Goal: Task Accomplishment & Management: Manage account settings

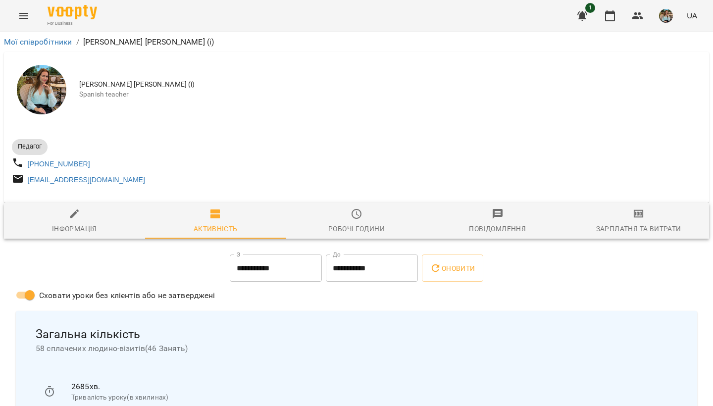
click at [351, 13] on img "button" at bounding box center [666, 16] width 14 height 14
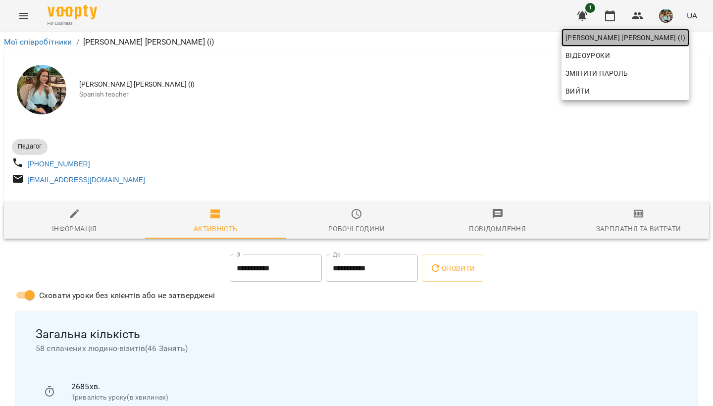
click at [351, 38] on span "[PERSON_NAME] [PERSON_NAME] (і)" at bounding box center [626, 38] width 120 height 12
click at [351, 15] on div at bounding box center [356, 203] width 713 height 406
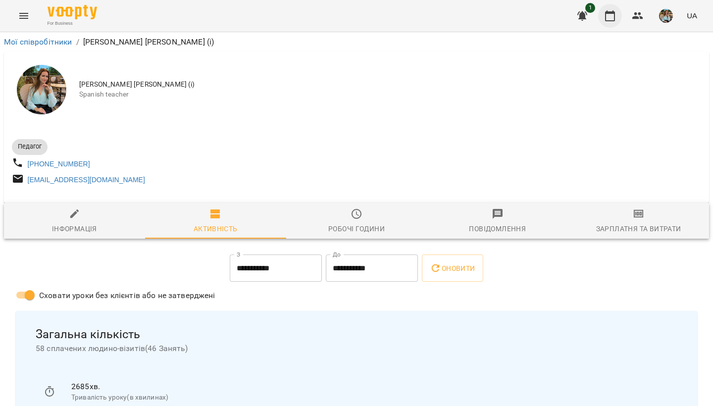
click at [351, 16] on icon "button" at bounding box center [610, 16] width 12 height 12
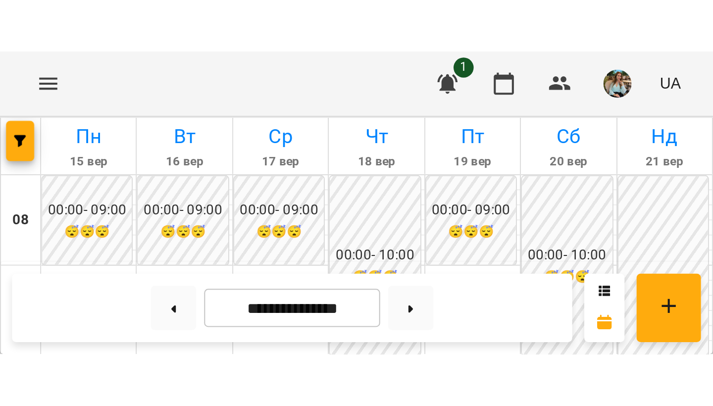
scroll to position [585, 0]
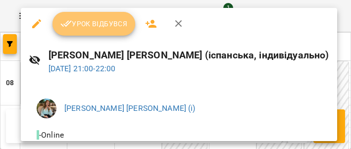
click at [107, 21] on span "Урок відбувся" at bounding box center [93, 24] width 67 height 12
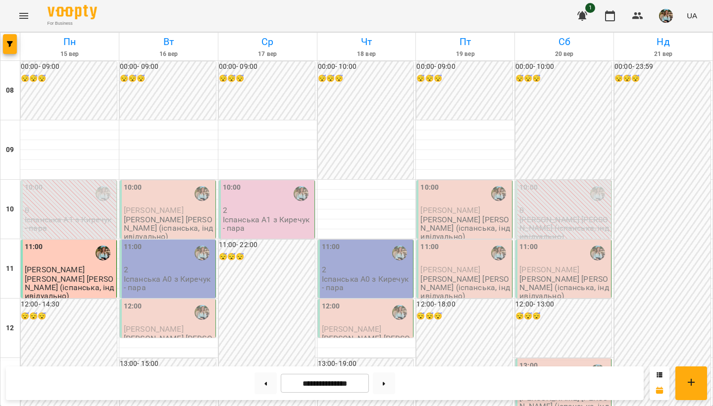
scroll to position [591, 0]
